Goal: Information Seeking & Learning: Learn about a topic

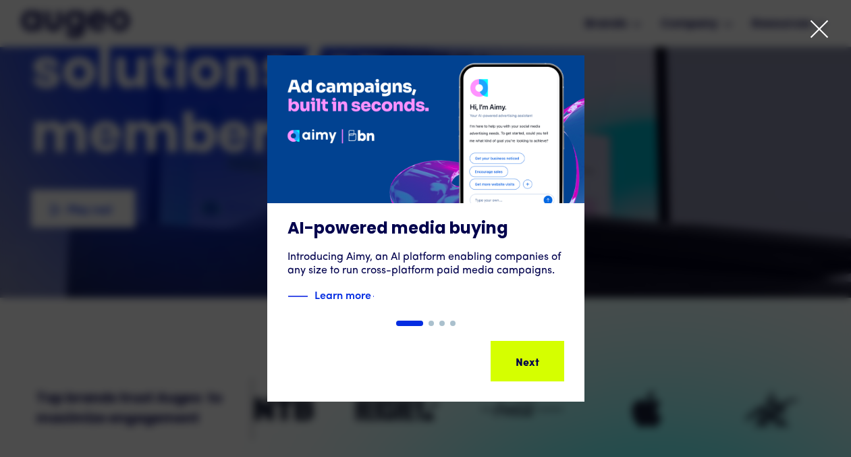
scroll to position [156, 0]
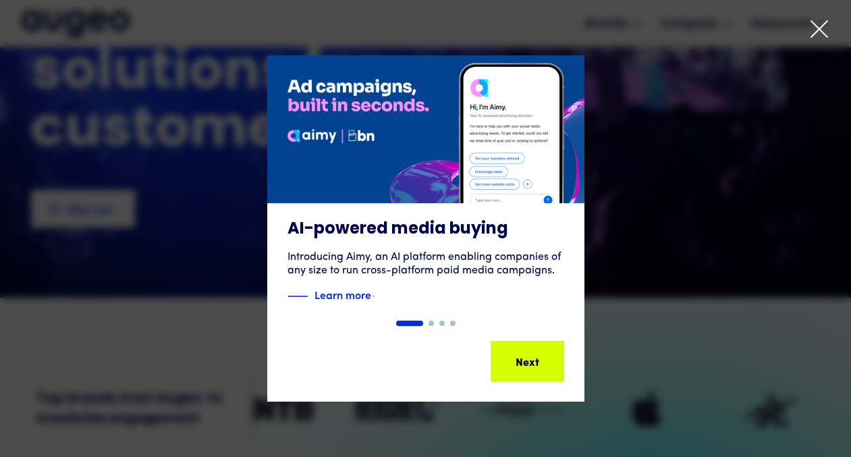
click at [826, 34] on icon at bounding box center [819, 29] width 20 height 20
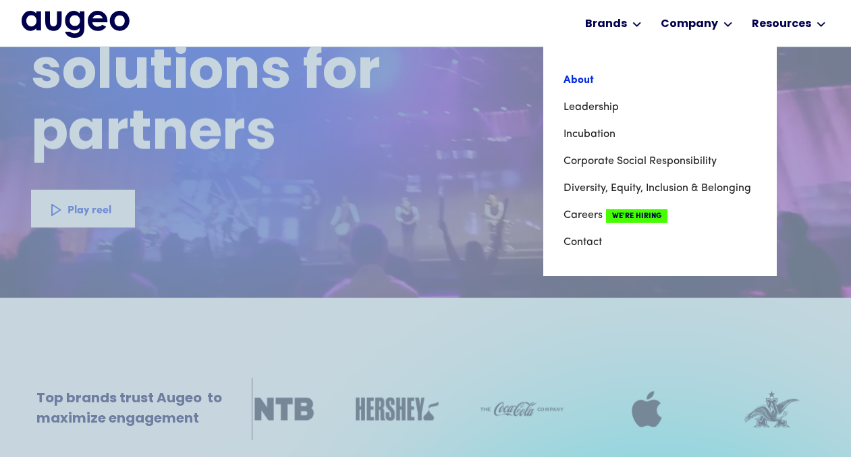
click at [583, 81] on link "About" at bounding box center [659, 80] width 193 height 27
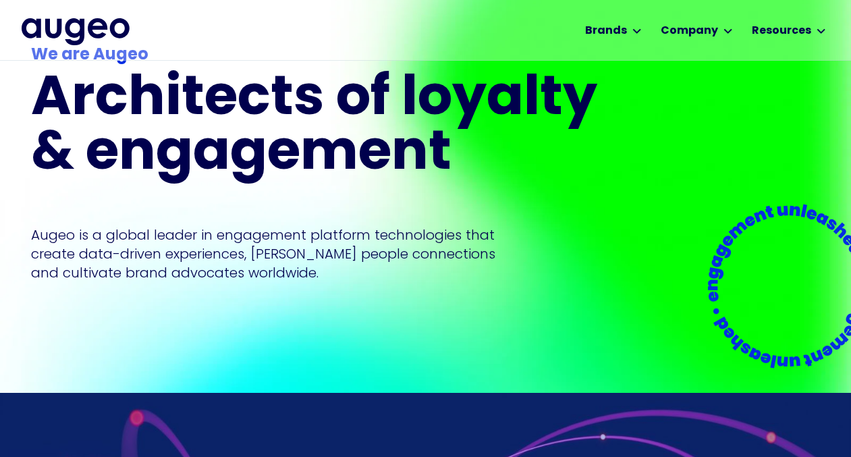
scroll to position [69, 0]
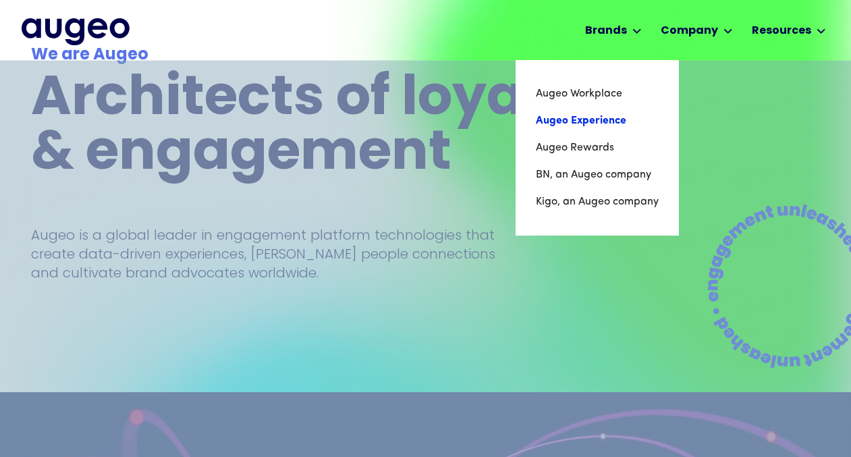
click at [588, 113] on link "Augeo Experience" at bounding box center [597, 120] width 123 height 27
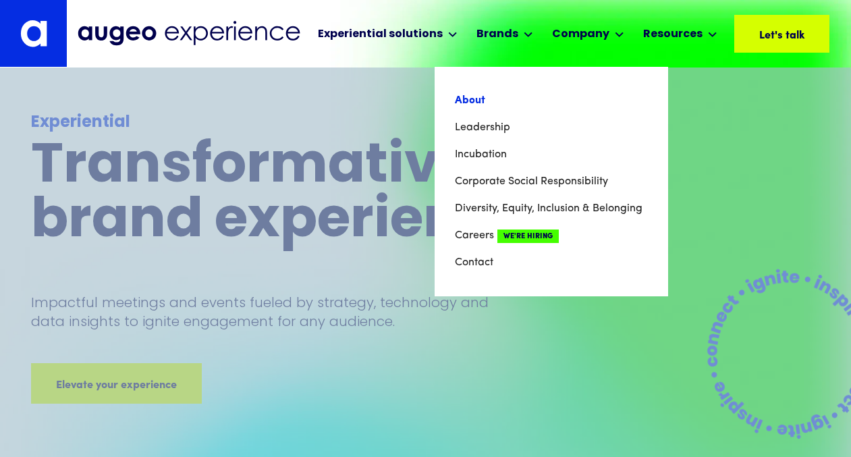
click at [465, 94] on link "About" at bounding box center [551, 100] width 193 height 27
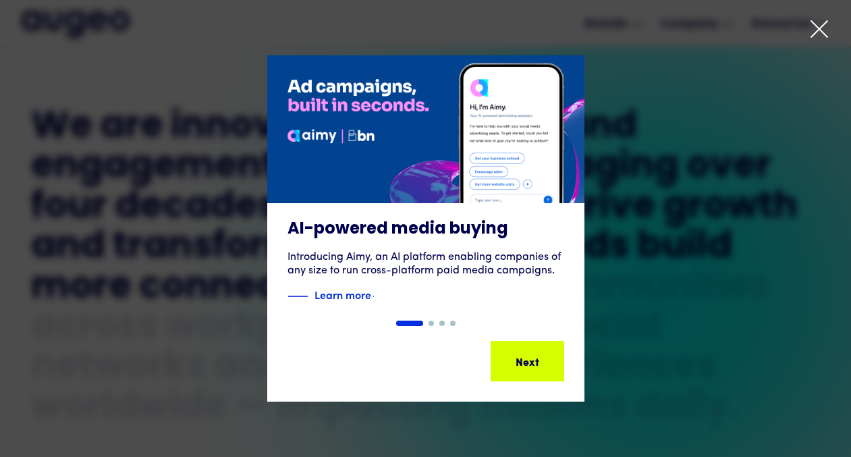
click at [822, 31] on icon at bounding box center [819, 29] width 20 height 20
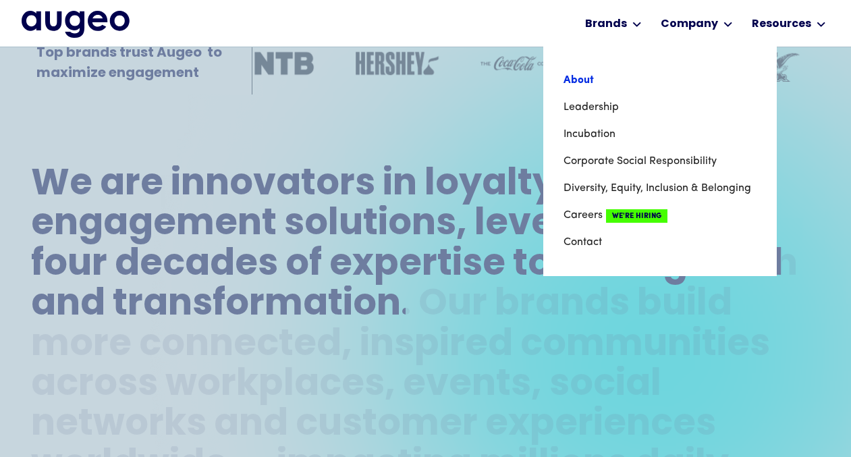
scroll to position [502, 0]
click at [579, 109] on link "Leadership" at bounding box center [659, 107] width 193 height 27
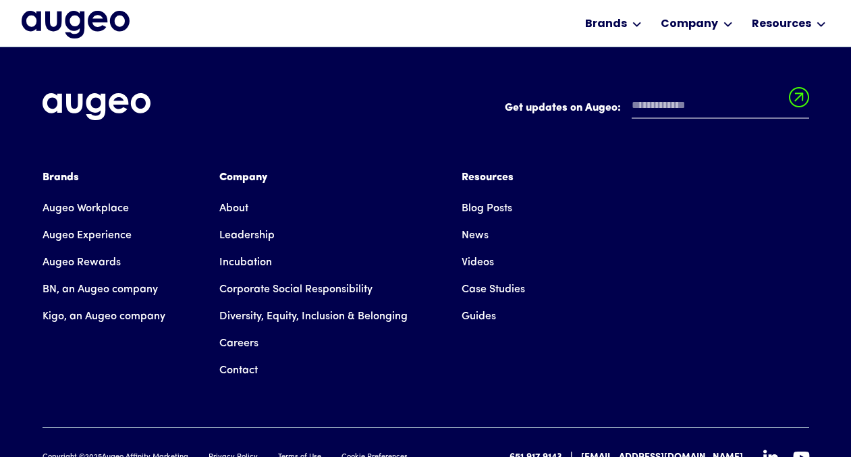
scroll to position [2017, 0]
click at [227, 223] on link "Leadership" at bounding box center [246, 236] width 55 height 27
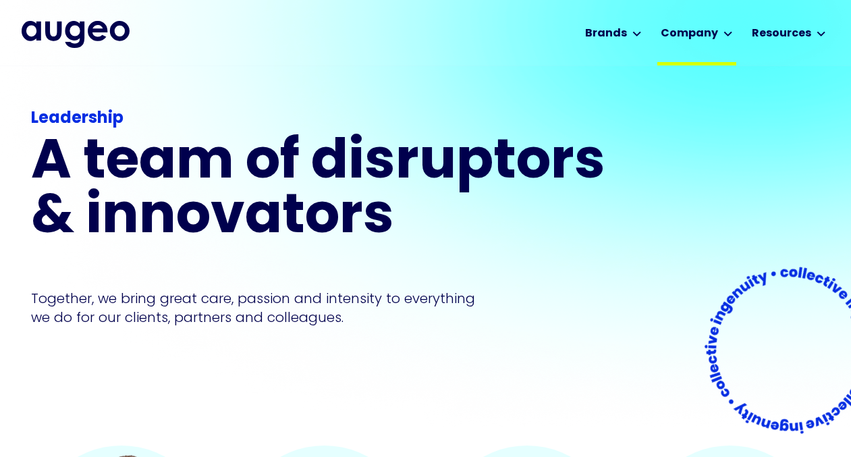
scroll to position [1, 0]
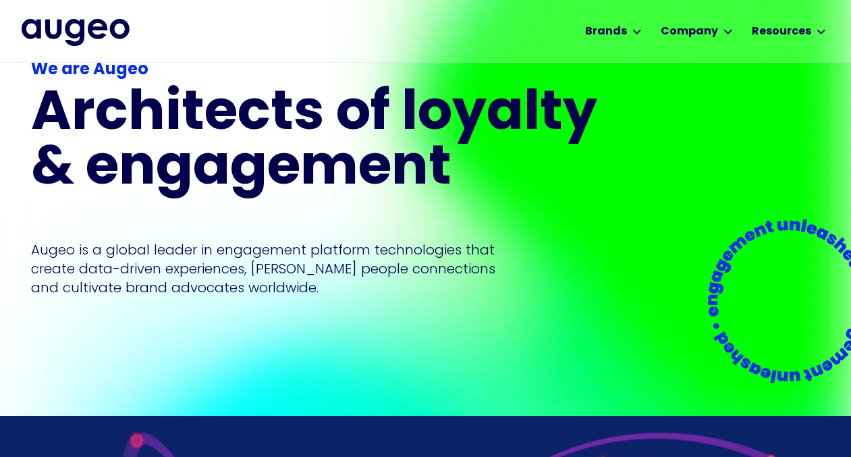
scroll to position [48, 0]
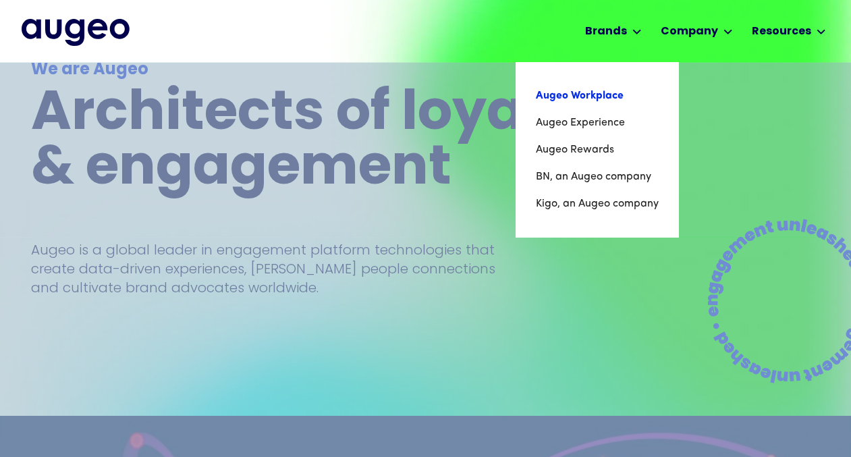
click at [572, 99] on link "Augeo Workplace" at bounding box center [597, 95] width 123 height 27
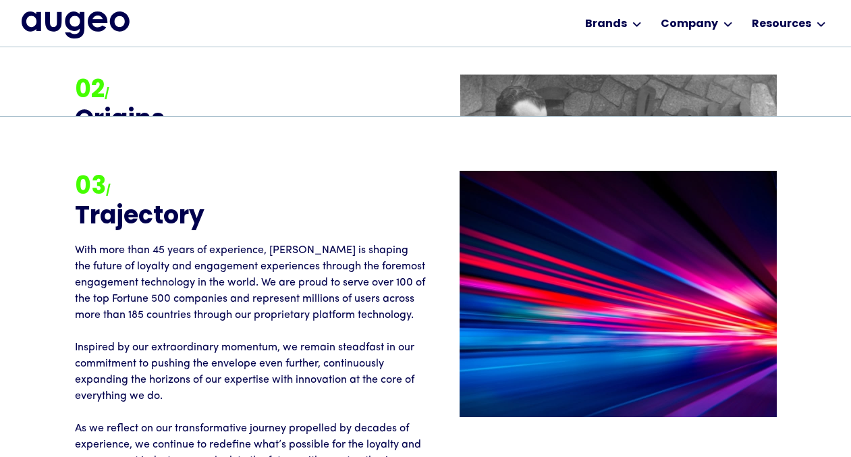
scroll to position [1827, 0]
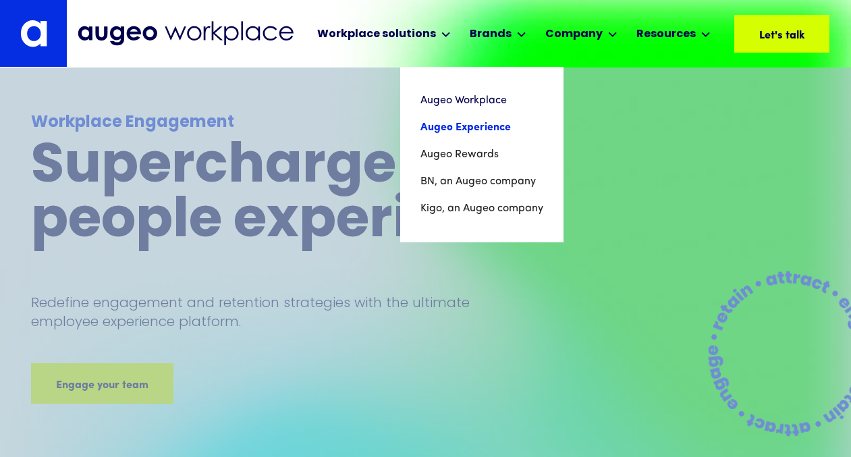
click at [471, 132] on link "Augeo Experience" at bounding box center [481, 127] width 123 height 27
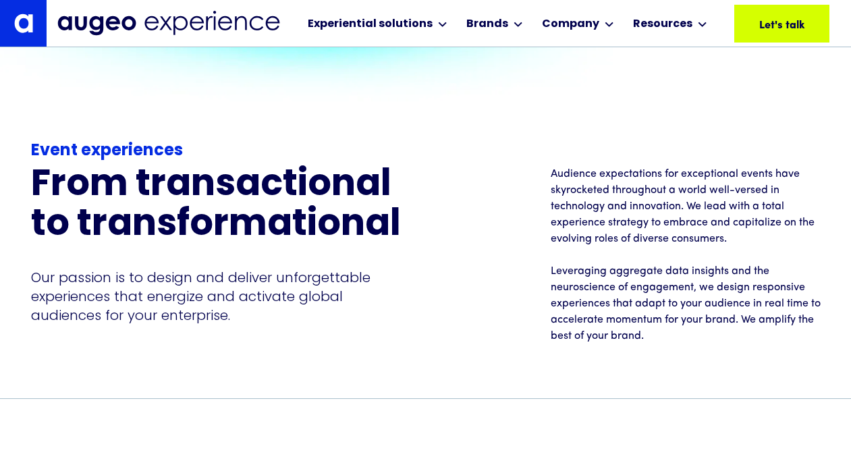
scroll to position [961, 0]
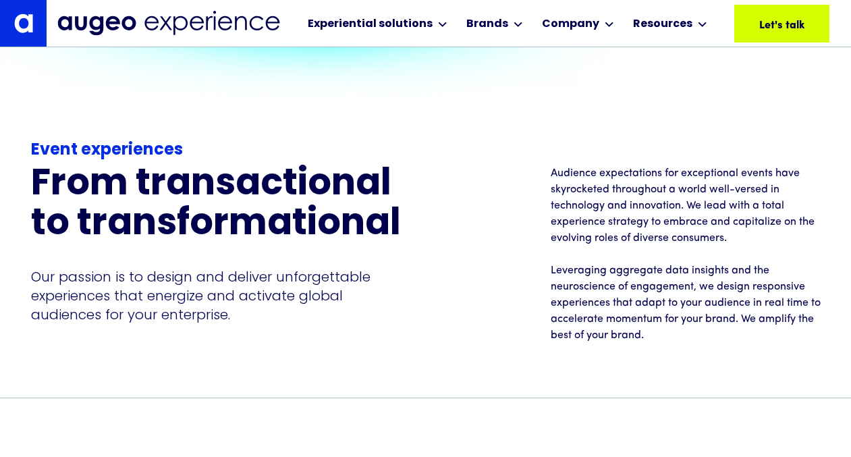
click at [36, 25] on link at bounding box center [23, 23] width 47 height 47
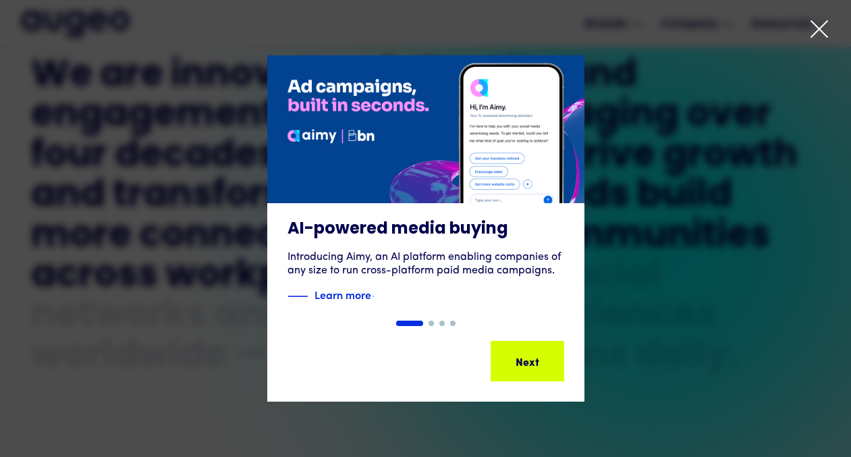
click at [807, 30] on div at bounding box center [425, 228] width 851 height 457
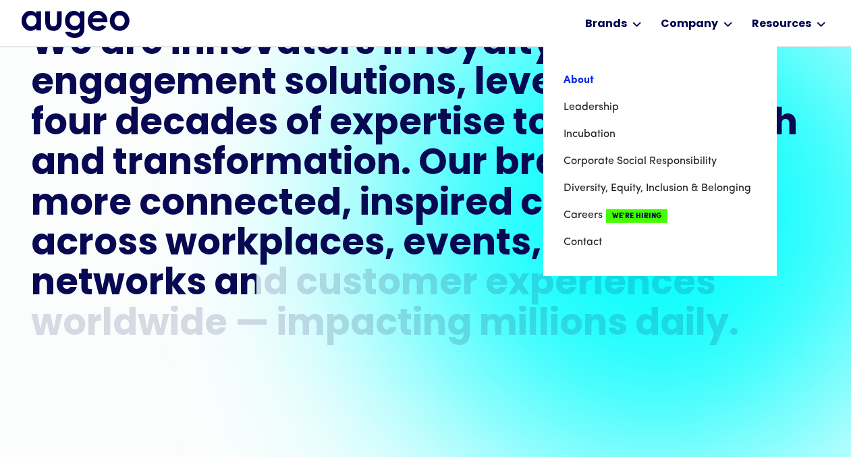
scroll to position [641, 0]
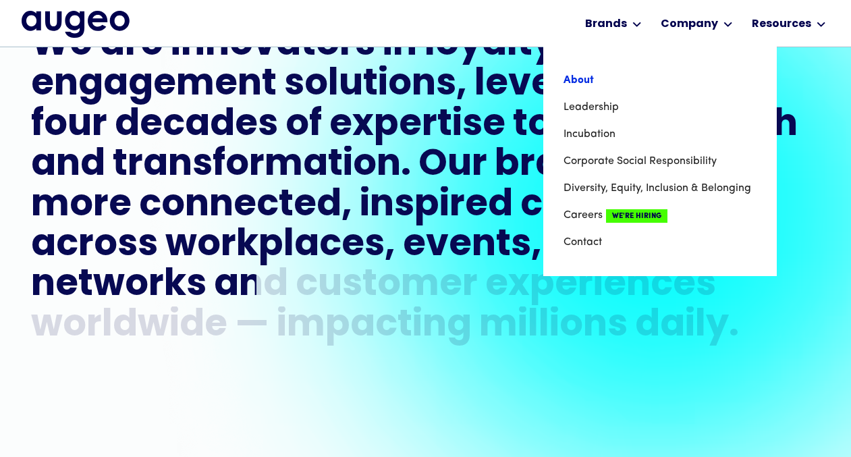
click at [598, 76] on link "About" at bounding box center [659, 80] width 193 height 27
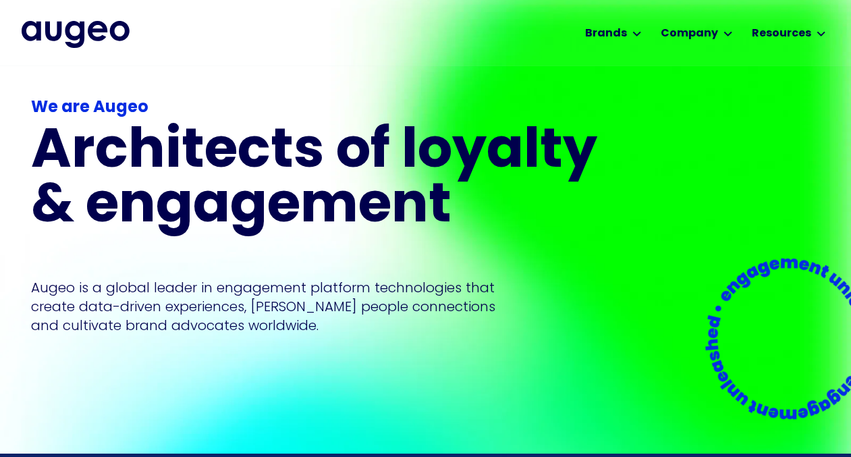
scroll to position [13, 0]
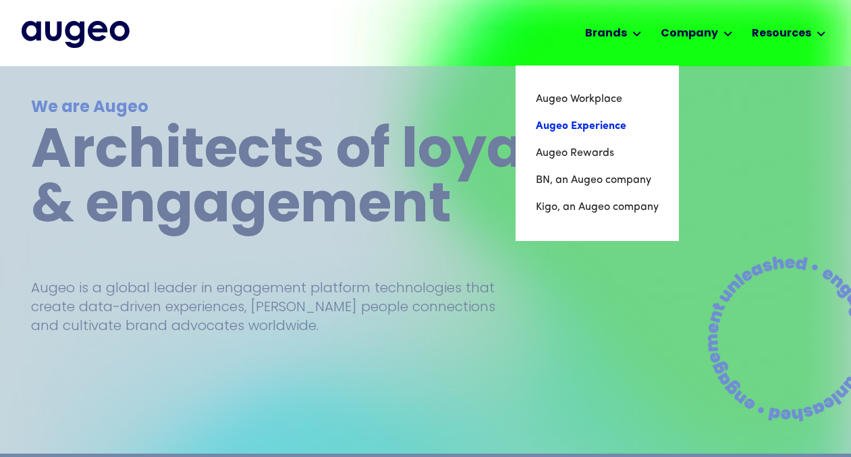
click at [583, 123] on link "Augeo Experience" at bounding box center [597, 126] width 123 height 27
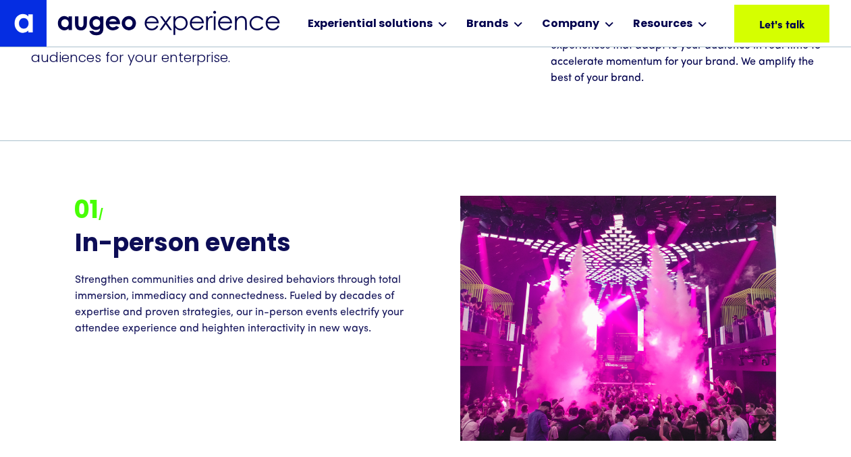
scroll to position [1234, 0]
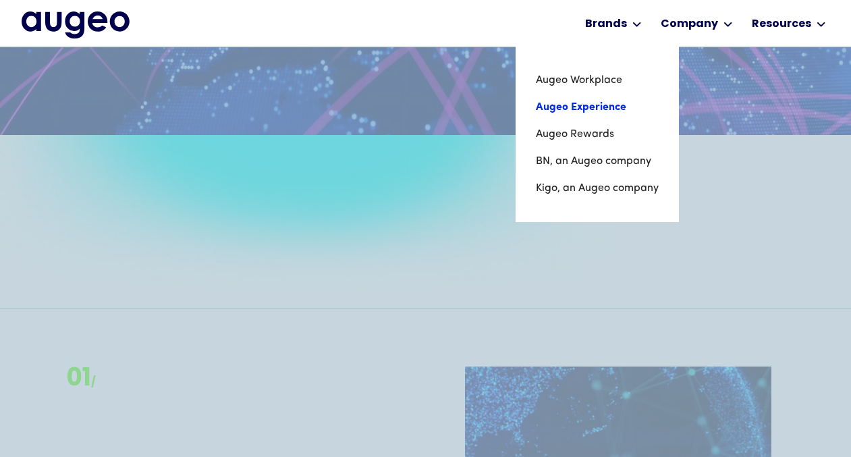
click at [573, 105] on link "Augeo Experience" at bounding box center [597, 107] width 123 height 27
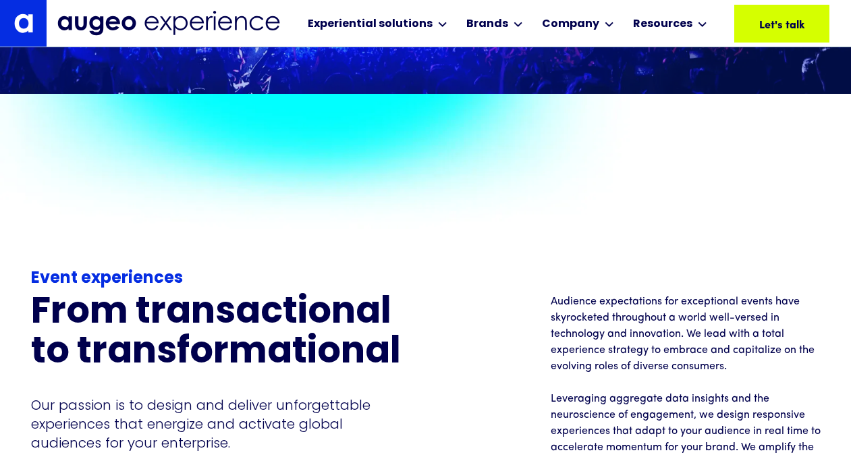
scroll to position [832, 0]
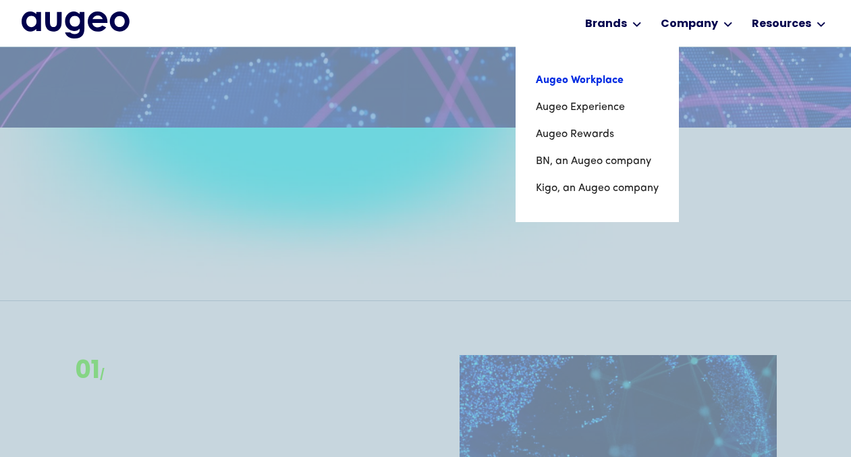
scroll to position [778, 0]
click at [575, 106] on link "Augeo Experience" at bounding box center [597, 107] width 123 height 27
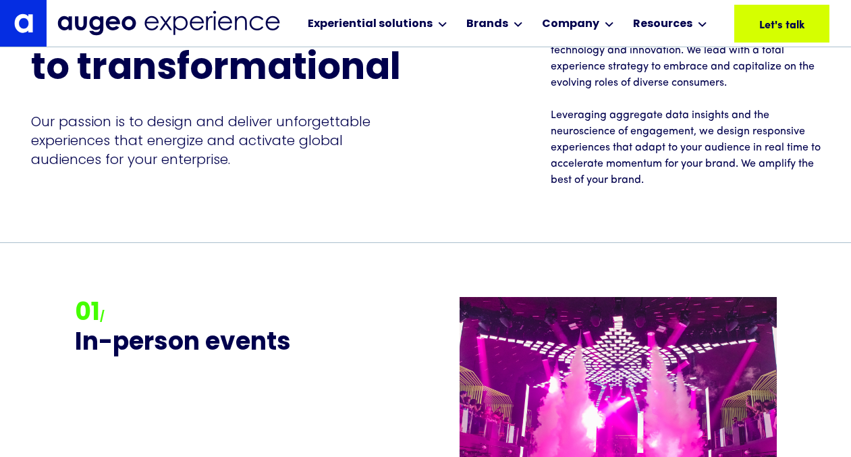
scroll to position [1116, 0]
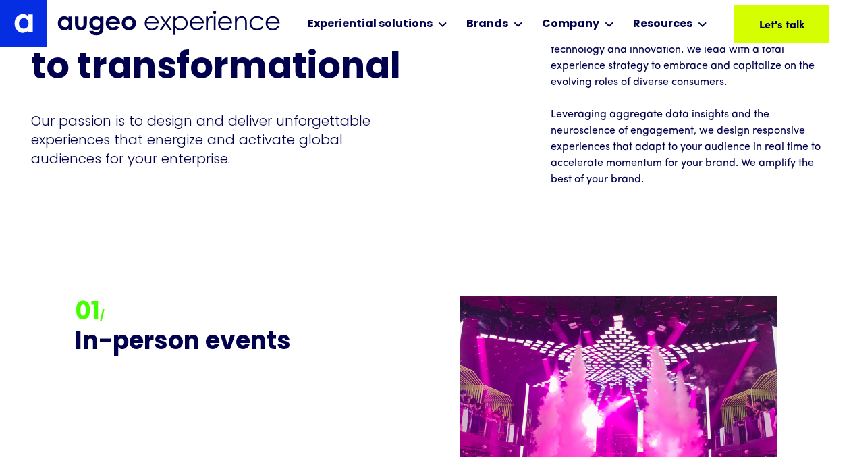
click at [76, 26] on img at bounding box center [168, 23] width 223 height 25
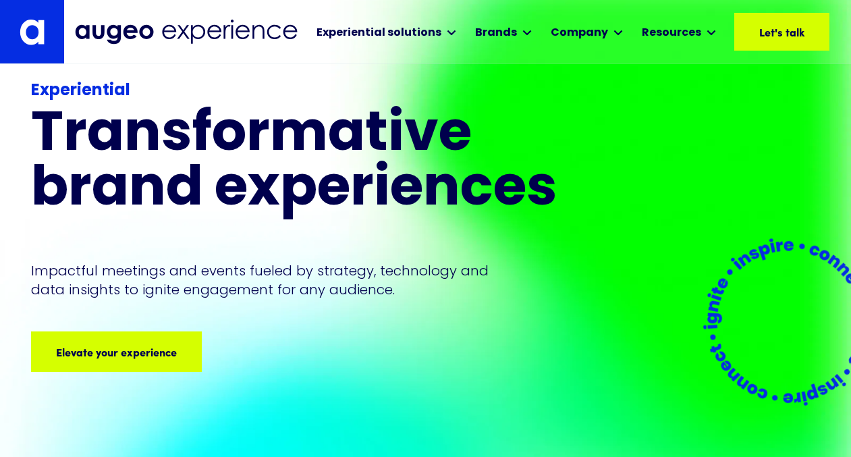
scroll to position [28, 0]
click at [49, 14] on link at bounding box center [31, 31] width 63 height 63
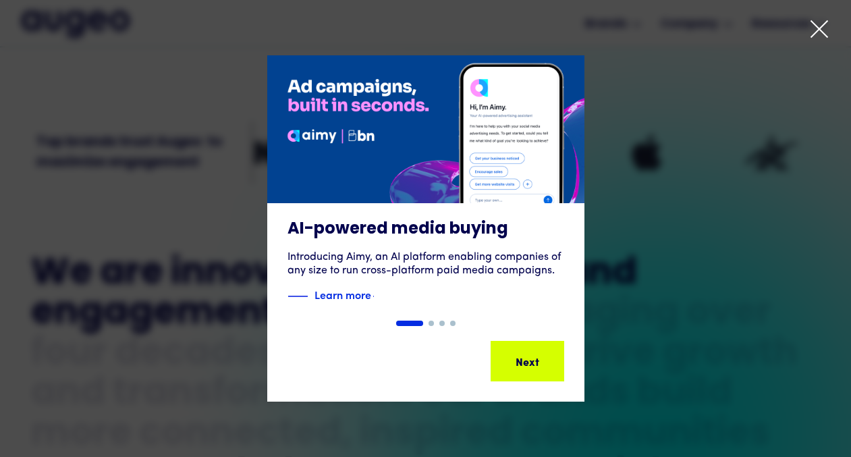
click at [811, 20] on icon at bounding box center [819, 29] width 20 height 20
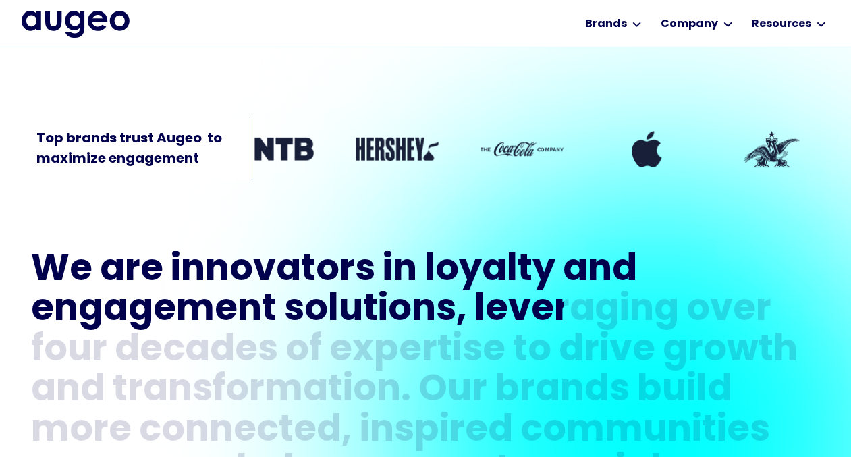
scroll to position [416, 0]
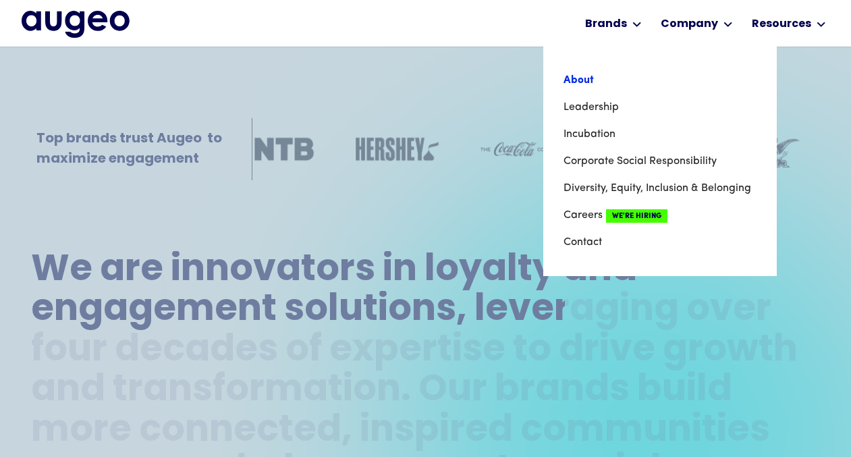
click at [590, 82] on link "About" at bounding box center [659, 80] width 193 height 27
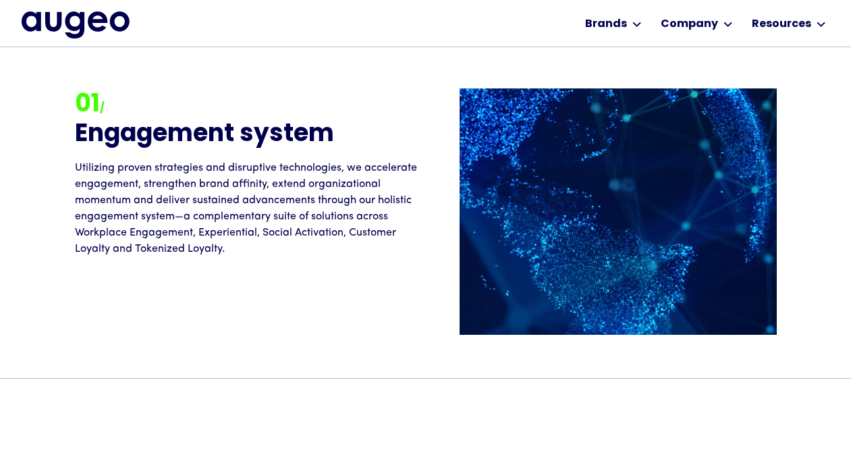
scroll to position [1065, 0]
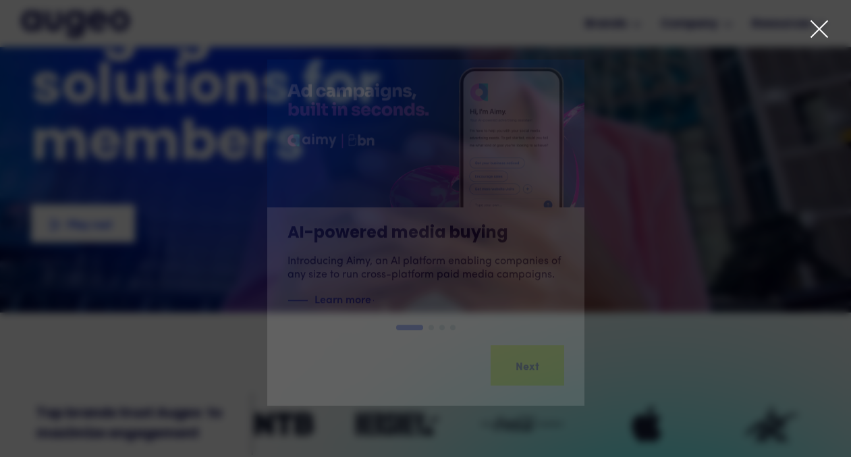
click at [71, 47] on div at bounding box center [425, 228] width 851 height 457
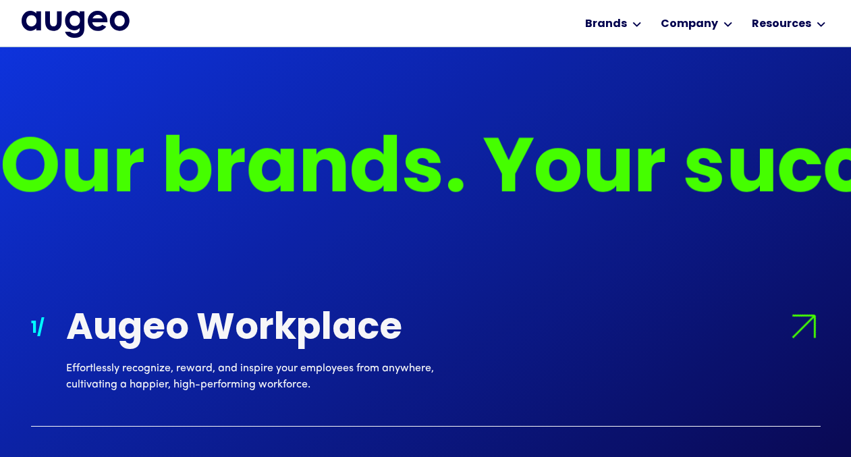
scroll to position [1001, 0]
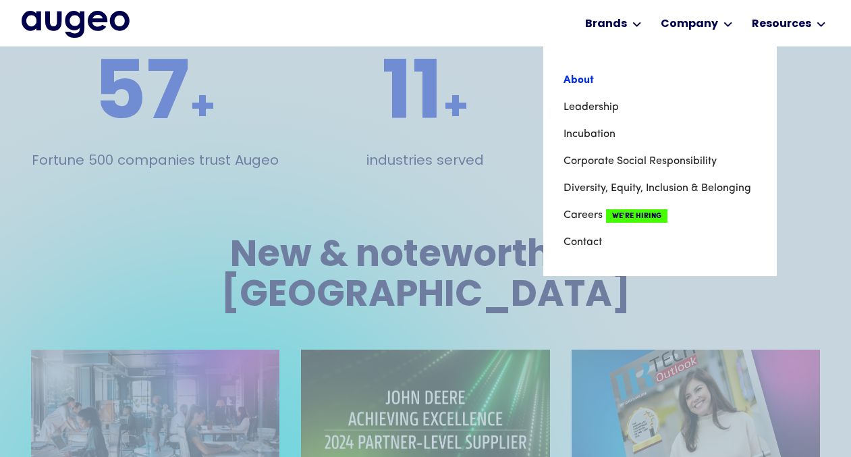
click at [583, 80] on link "About" at bounding box center [659, 80] width 193 height 27
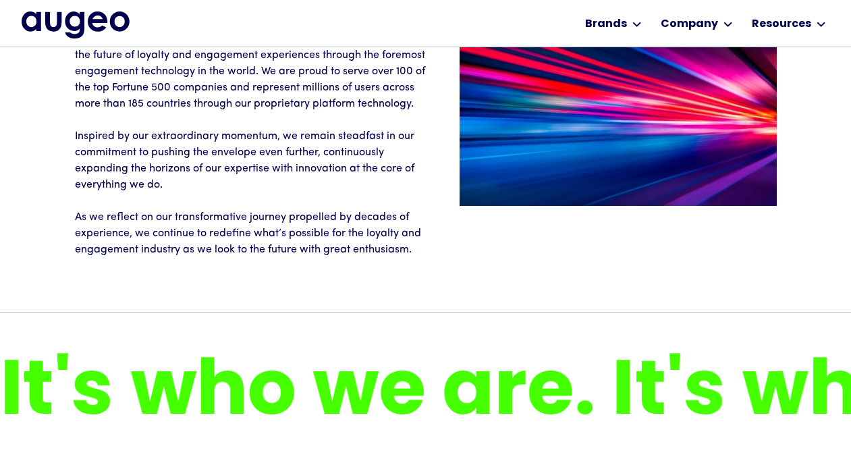
scroll to position [2031, 0]
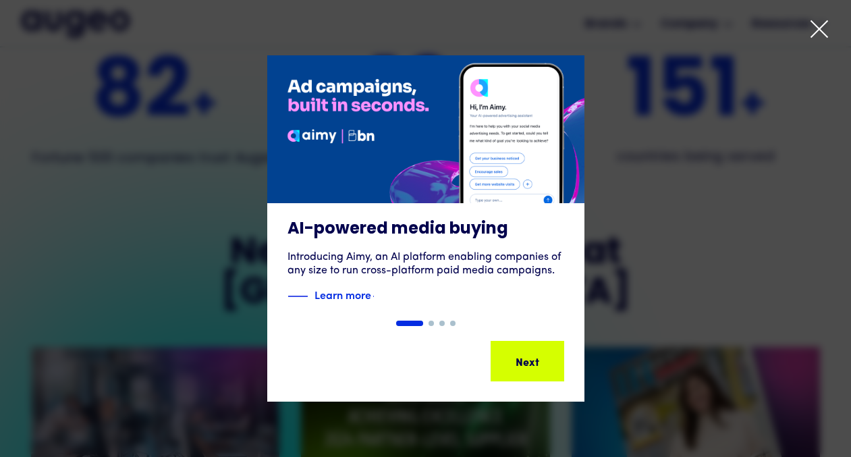
click at [813, 26] on icon at bounding box center [819, 29] width 20 height 20
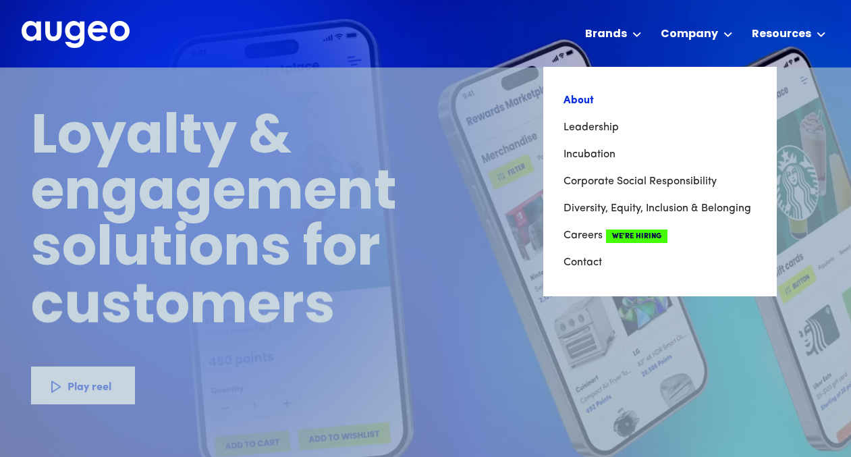
click at [575, 98] on link "About" at bounding box center [659, 100] width 193 height 27
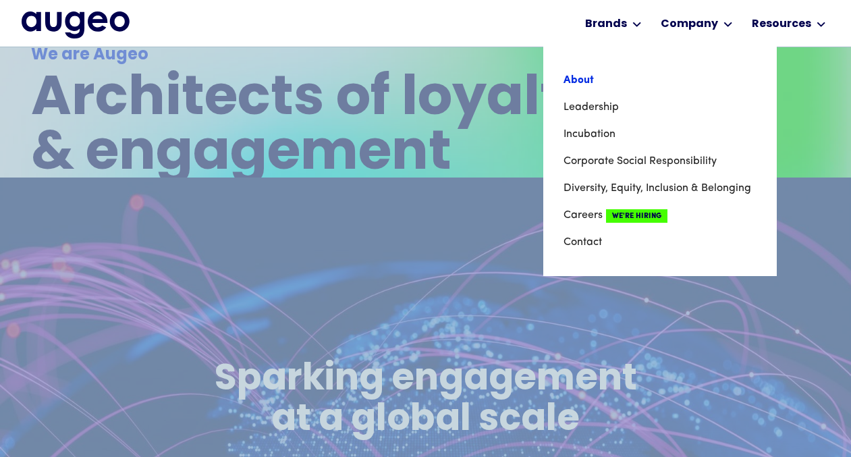
scroll to position [270, 0]
click at [619, 73] on link "About" at bounding box center [659, 80] width 193 height 27
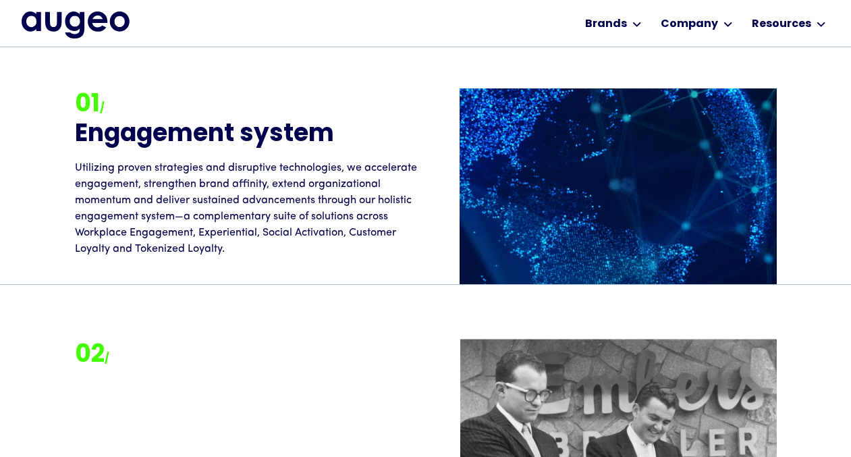
scroll to position [1148, 0]
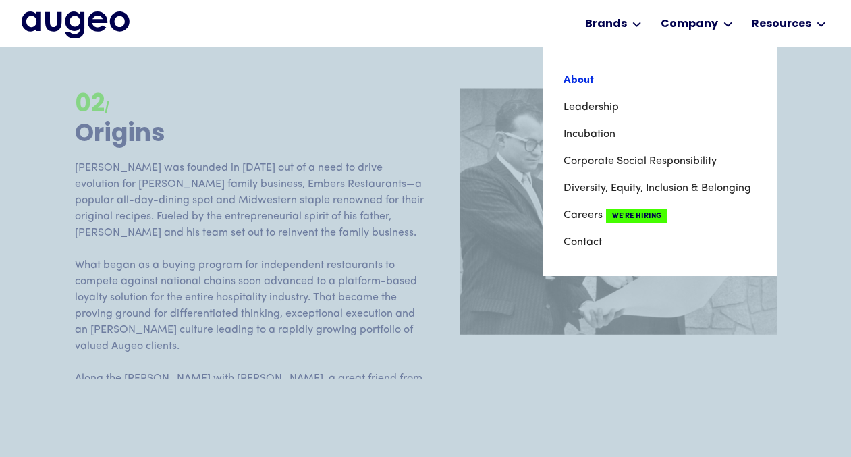
click at [592, 74] on link "About" at bounding box center [659, 80] width 193 height 27
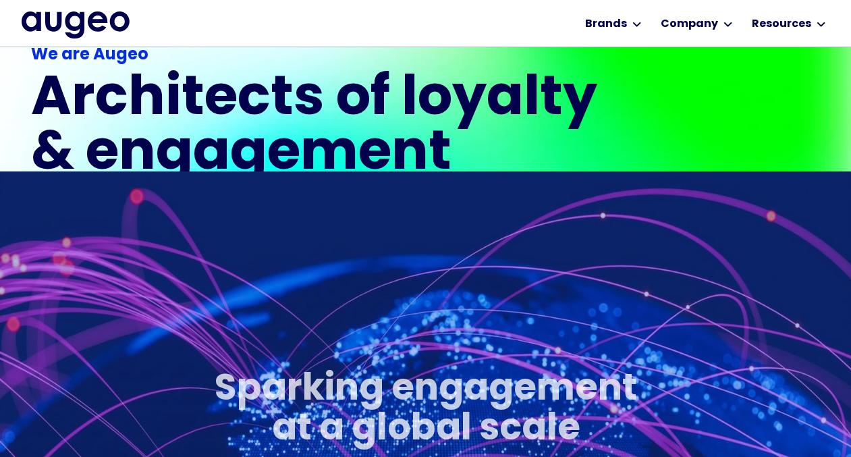
click at [90, 32] on img "home" at bounding box center [76, 24] width 108 height 27
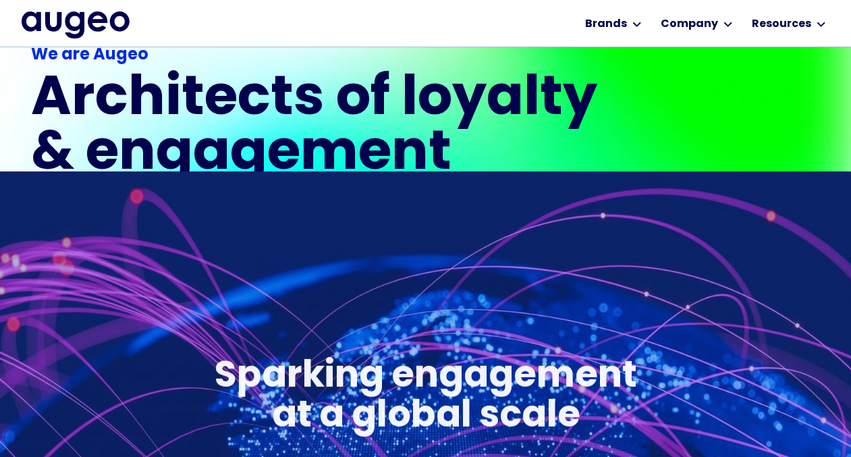
scroll to position [278, 0]
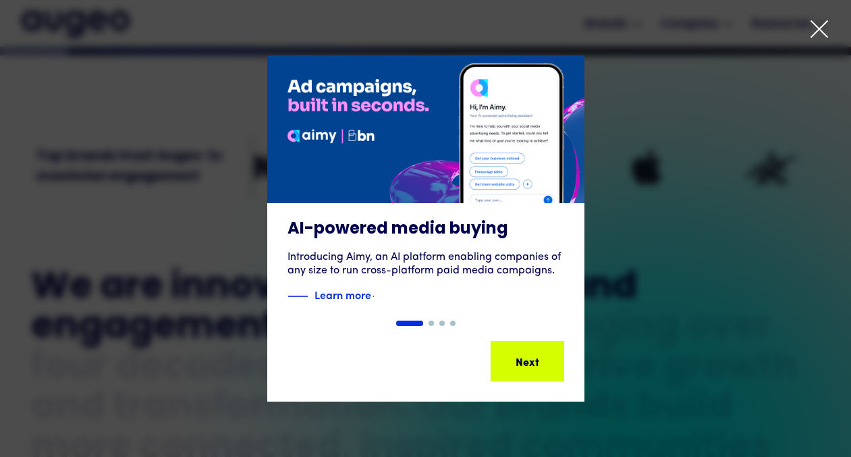
click at [816, 34] on icon at bounding box center [819, 29] width 20 height 20
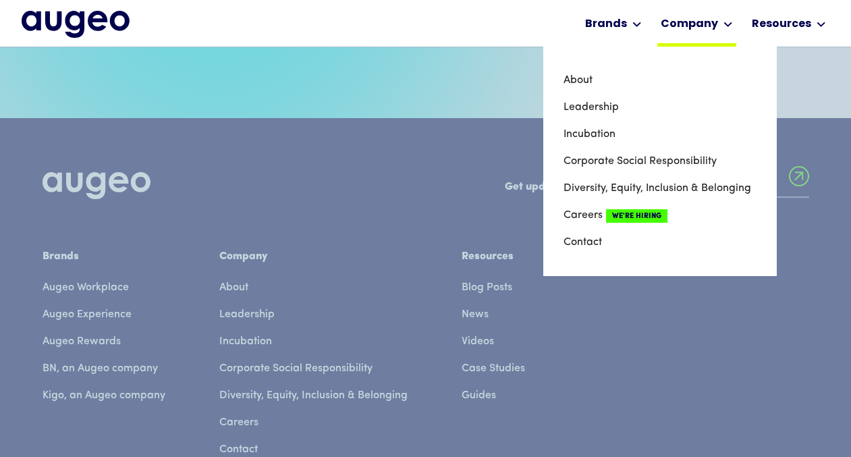
scroll to position [2973, 0]
click at [585, 140] on link "Incubation" at bounding box center [659, 134] width 193 height 27
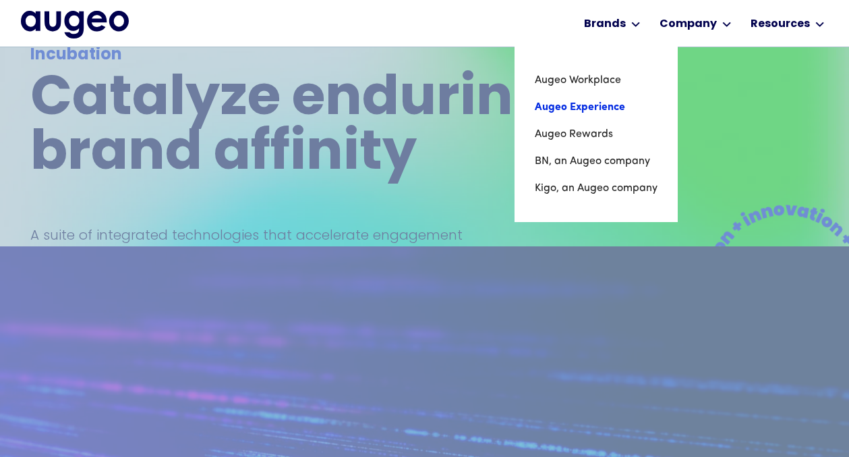
click at [595, 96] on link "Augeo Experience" at bounding box center [596, 107] width 123 height 27
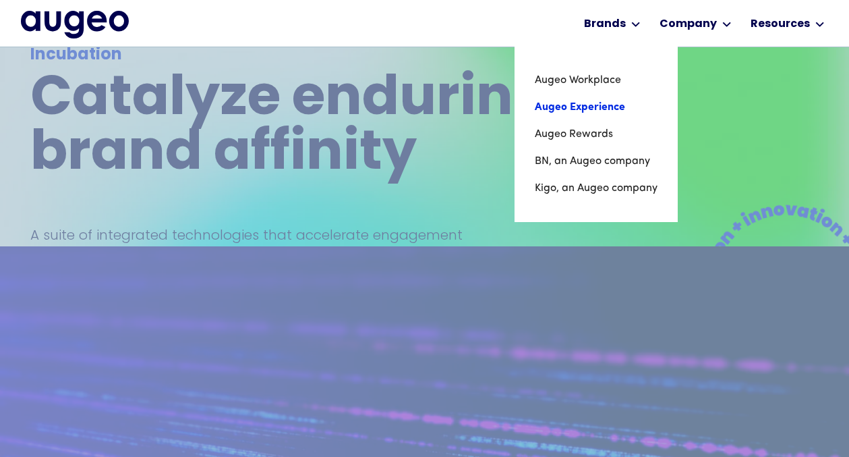
scroll to position [224, 0]
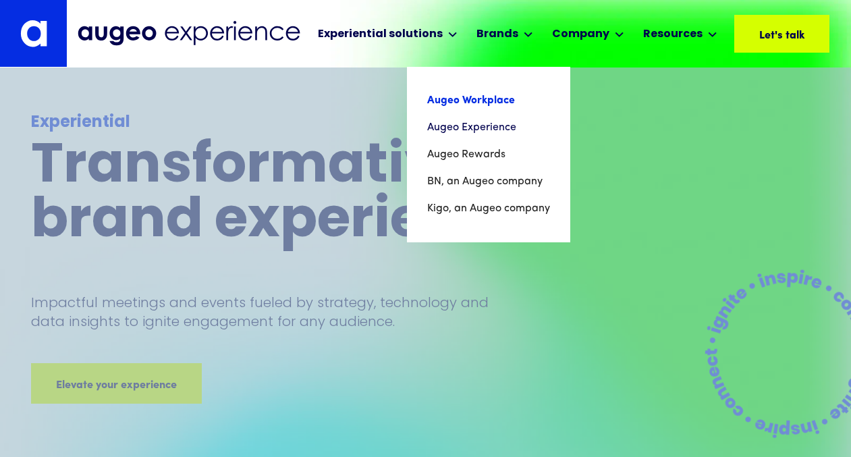
click at [500, 95] on link "Augeo Workplace" at bounding box center [488, 100] width 123 height 27
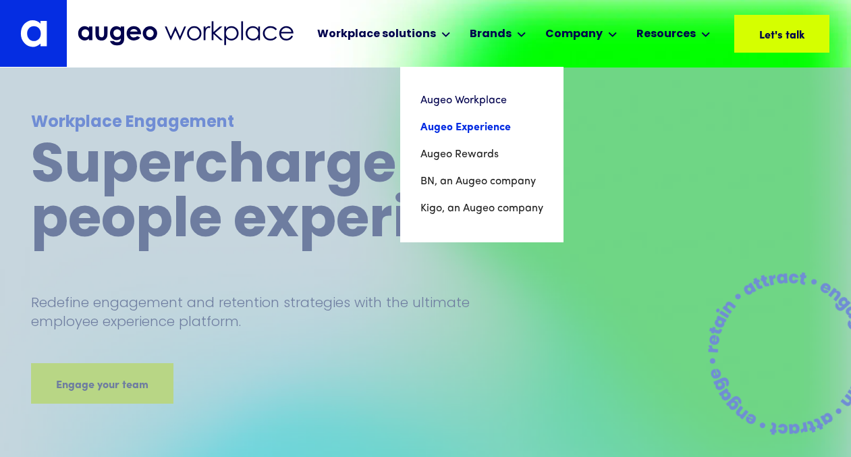
click at [488, 125] on link "Augeo Experience" at bounding box center [481, 127] width 123 height 27
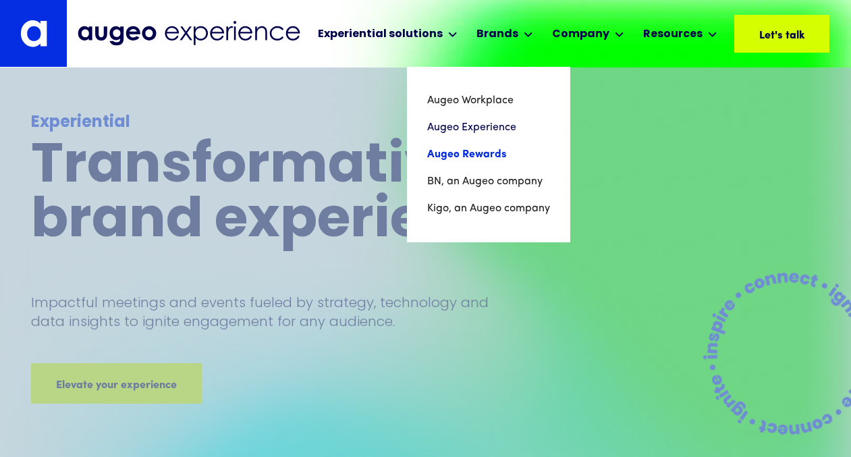
click at [484, 156] on link "Augeo Rewards" at bounding box center [488, 154] width 123 height 27
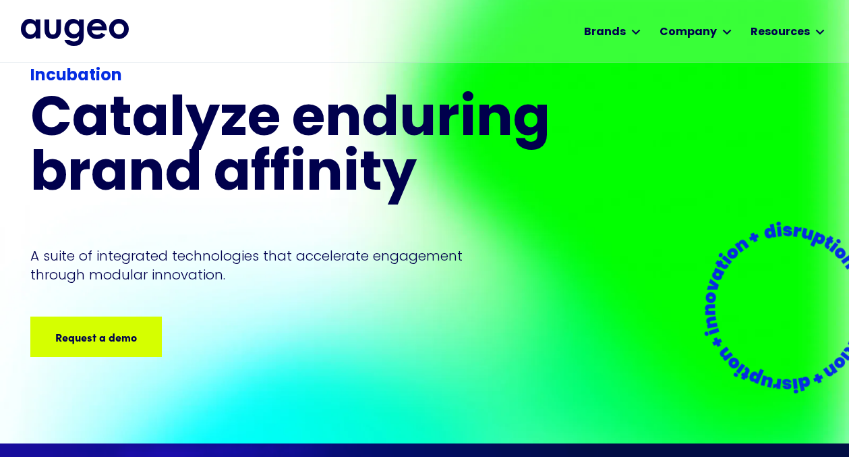
scroll to position [42, 0]
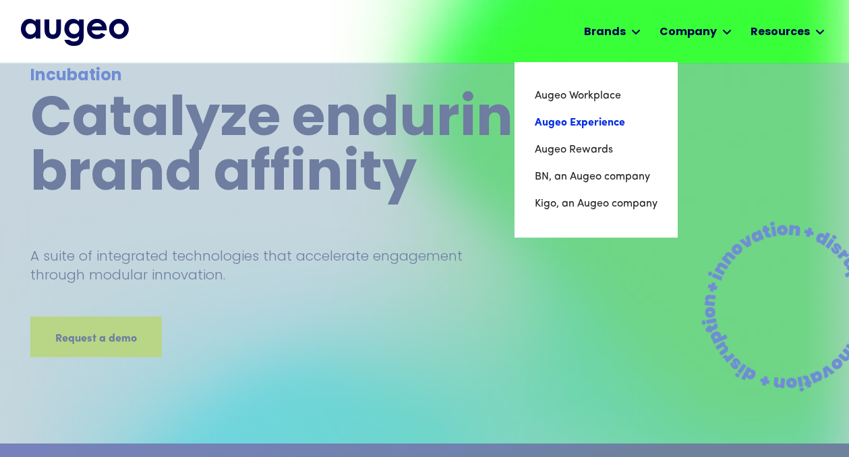
click at [594, 118] on link "Augeo Experience" at bounding box center [596, 122] width 123 height 27
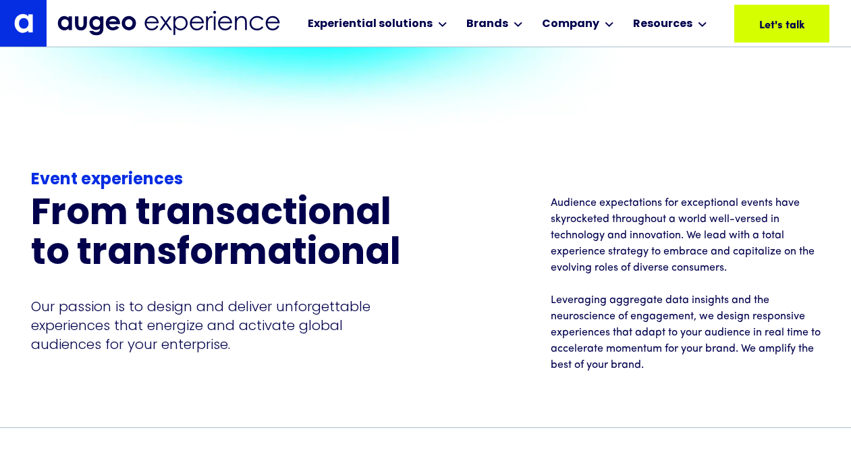
scroll to position [931, 0]
